Goal: Task Accomplishment & Management: Manage account settings

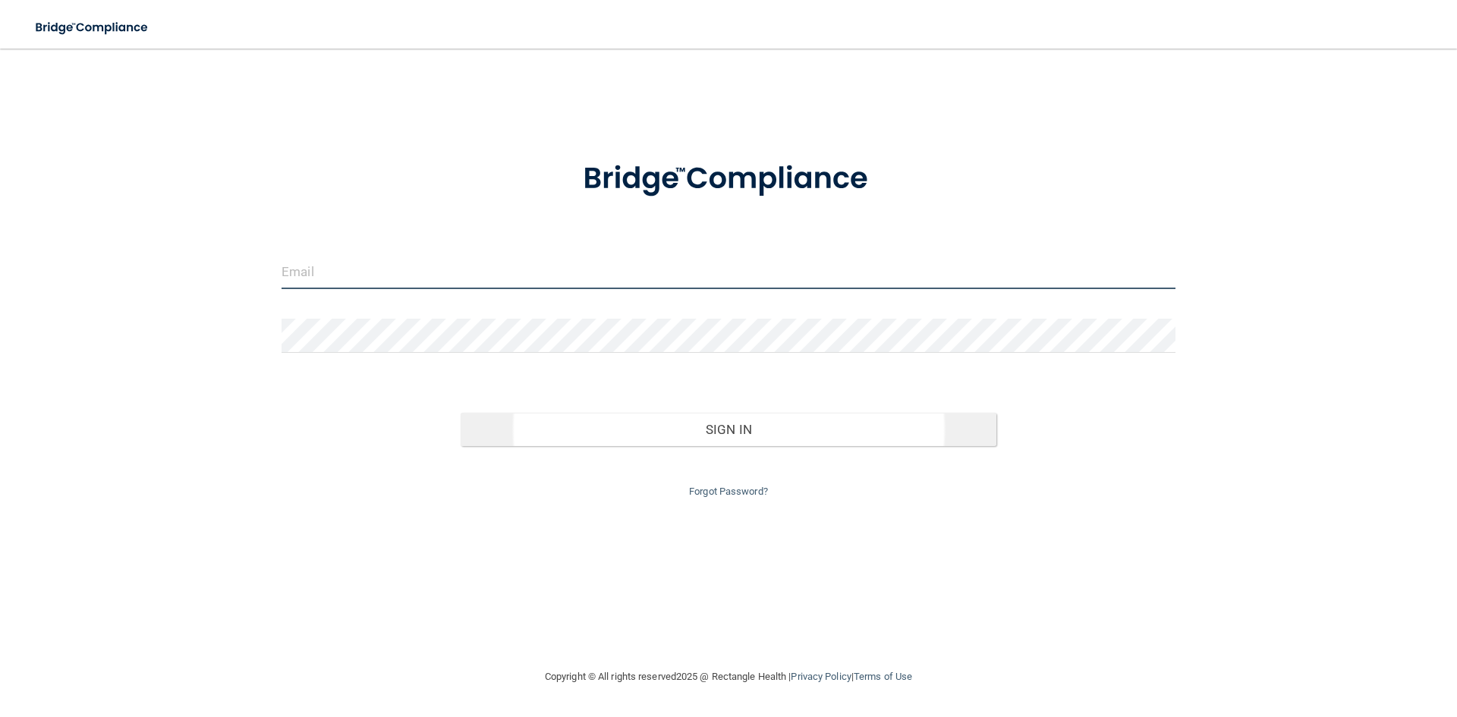
type input "[PERSON_NAME][EMAIL_ADDRESS][DOMAIN_NAME]"
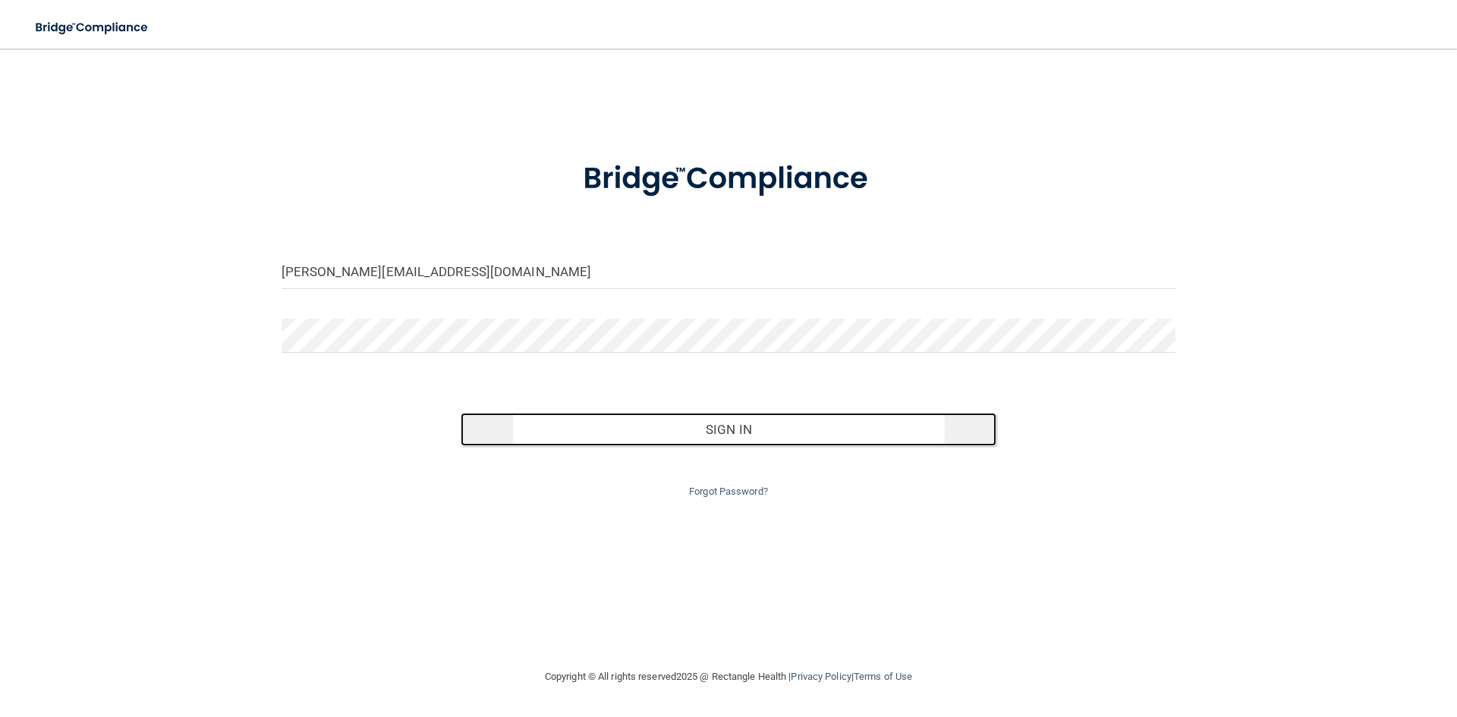
click at [751, 425] on button "Sign In" at bounding box center [729, 429] width 536 height 33
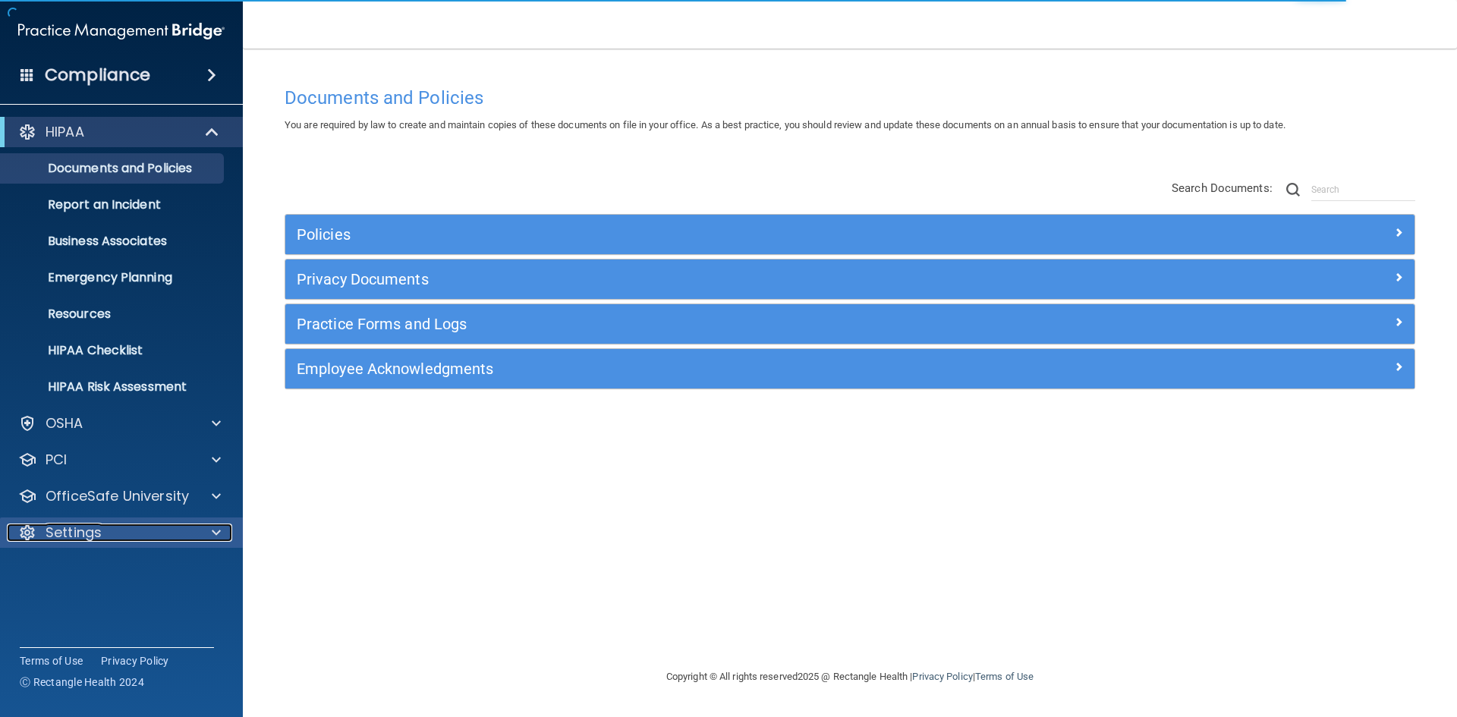
click at [222, 528] on div at bounding box center [214, 533] width 38 height 18
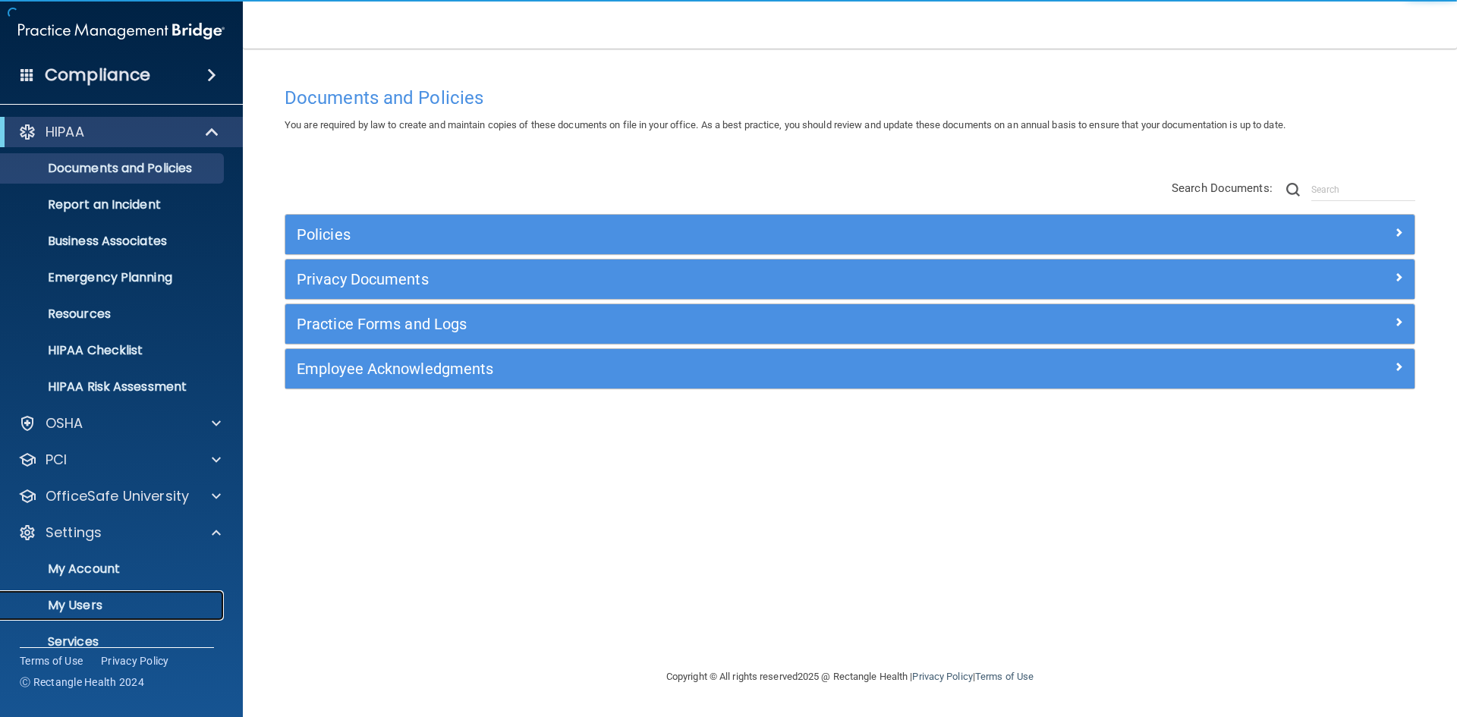
click at [93, 611] on p "My Users" at bounding box center [113, 605] width 207 height 15
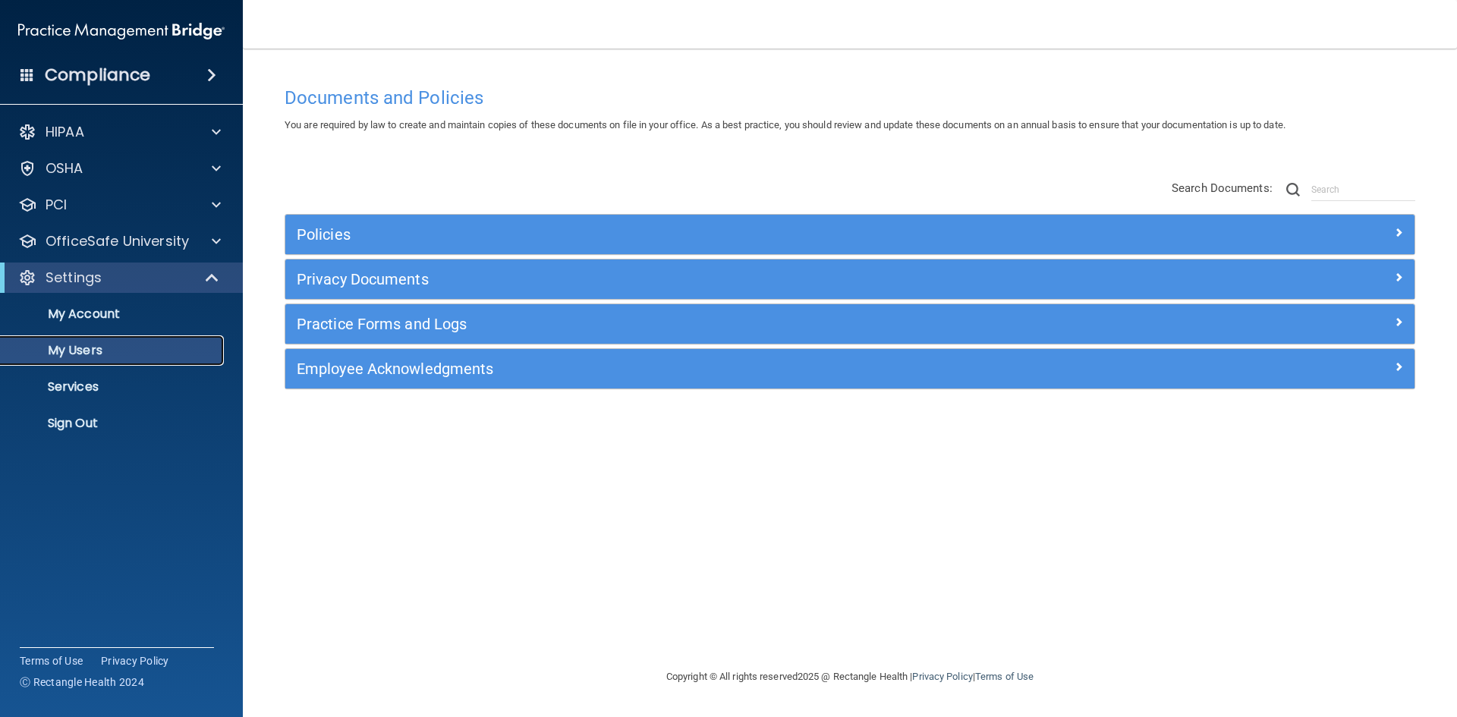
select select "20"
